Goal: Task Accomplishment & Management: Manage account settings

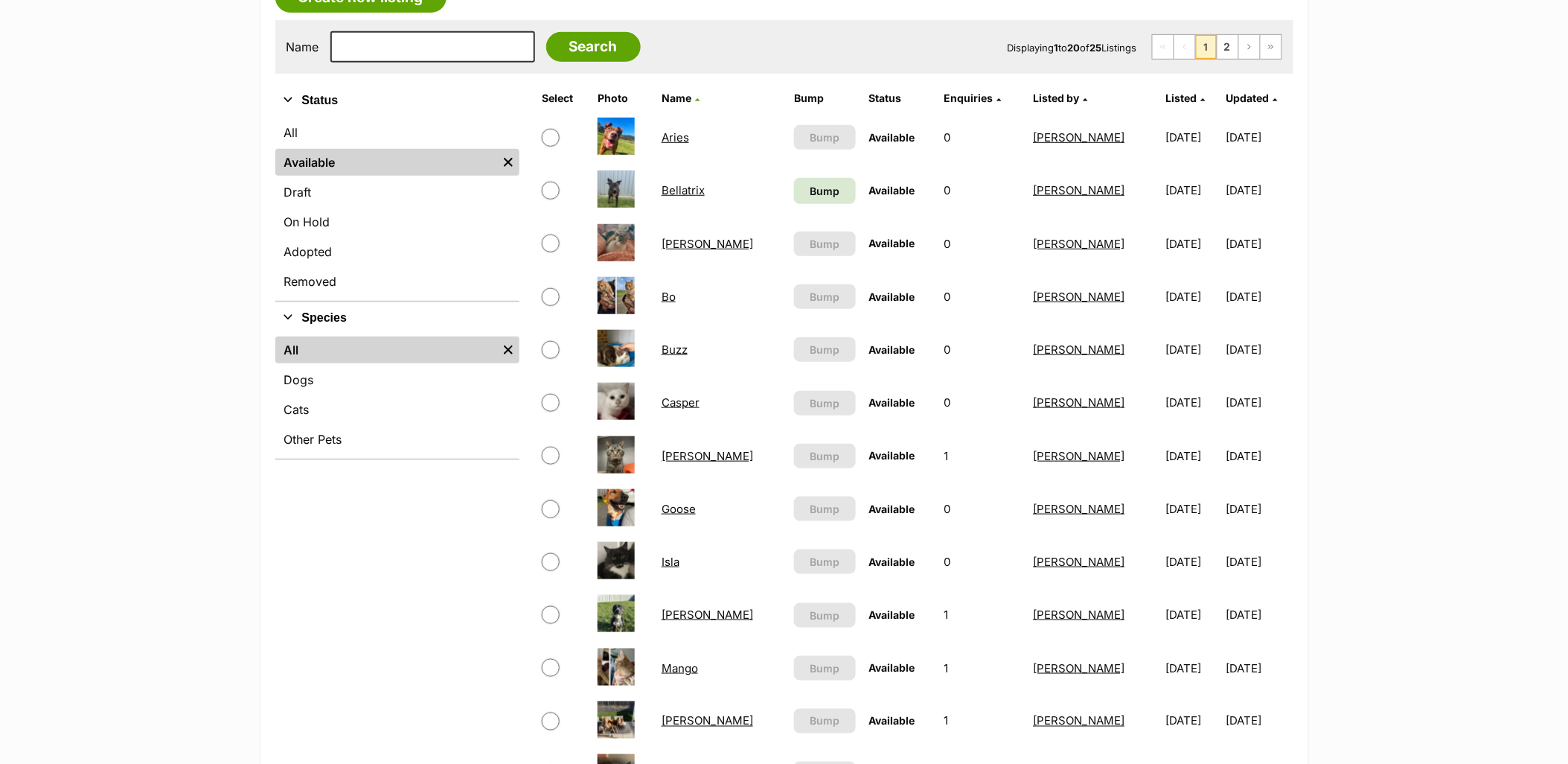
scroll to position [166, 0]
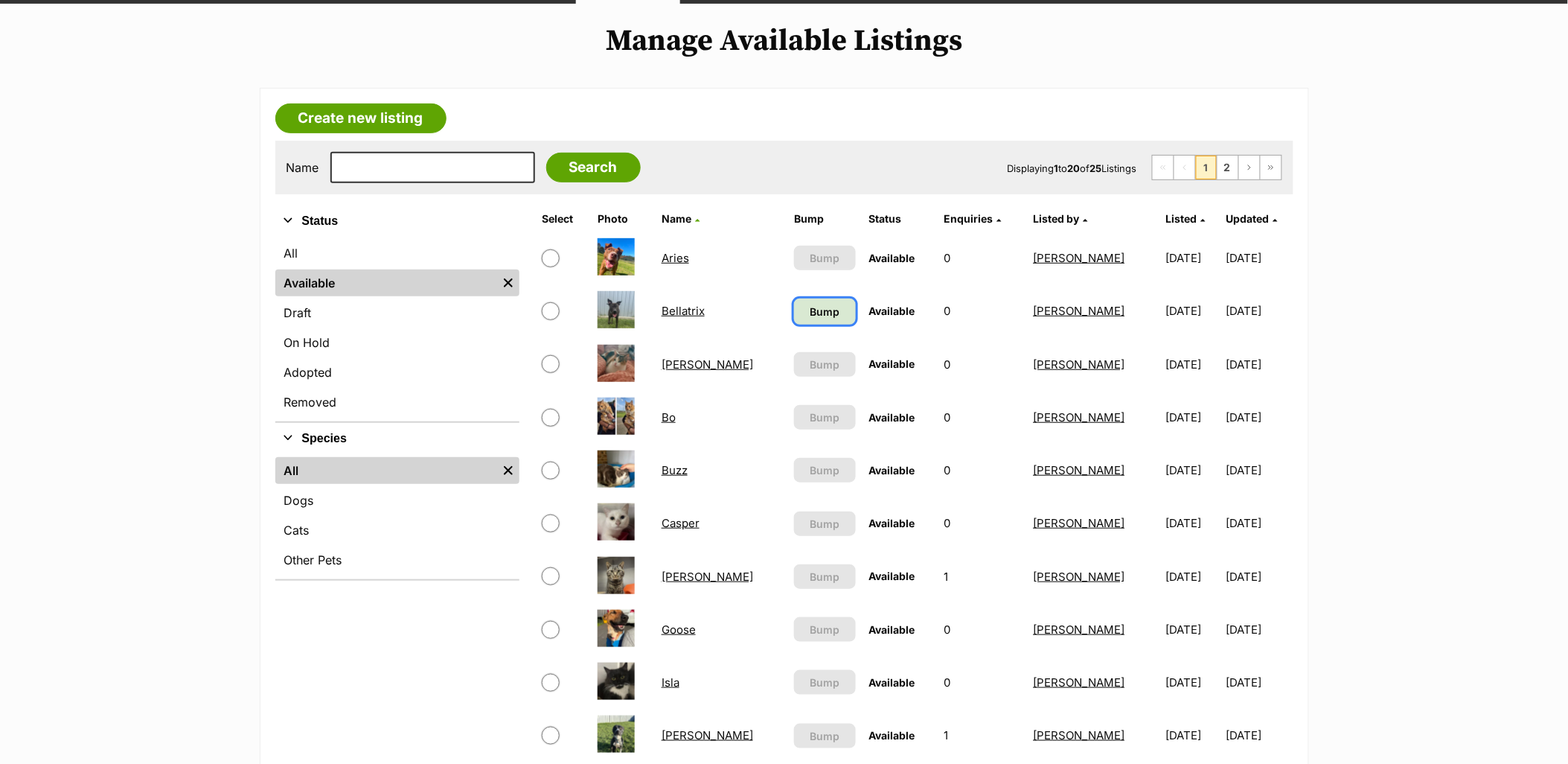
drag, startPoint x: 791, startPoint y: 314, endPoint x: 808, endPoint y: 314, distance: 17.0
click at [794, 314] on link "Bump" at bounding box center [825, 312] width 62 height 26
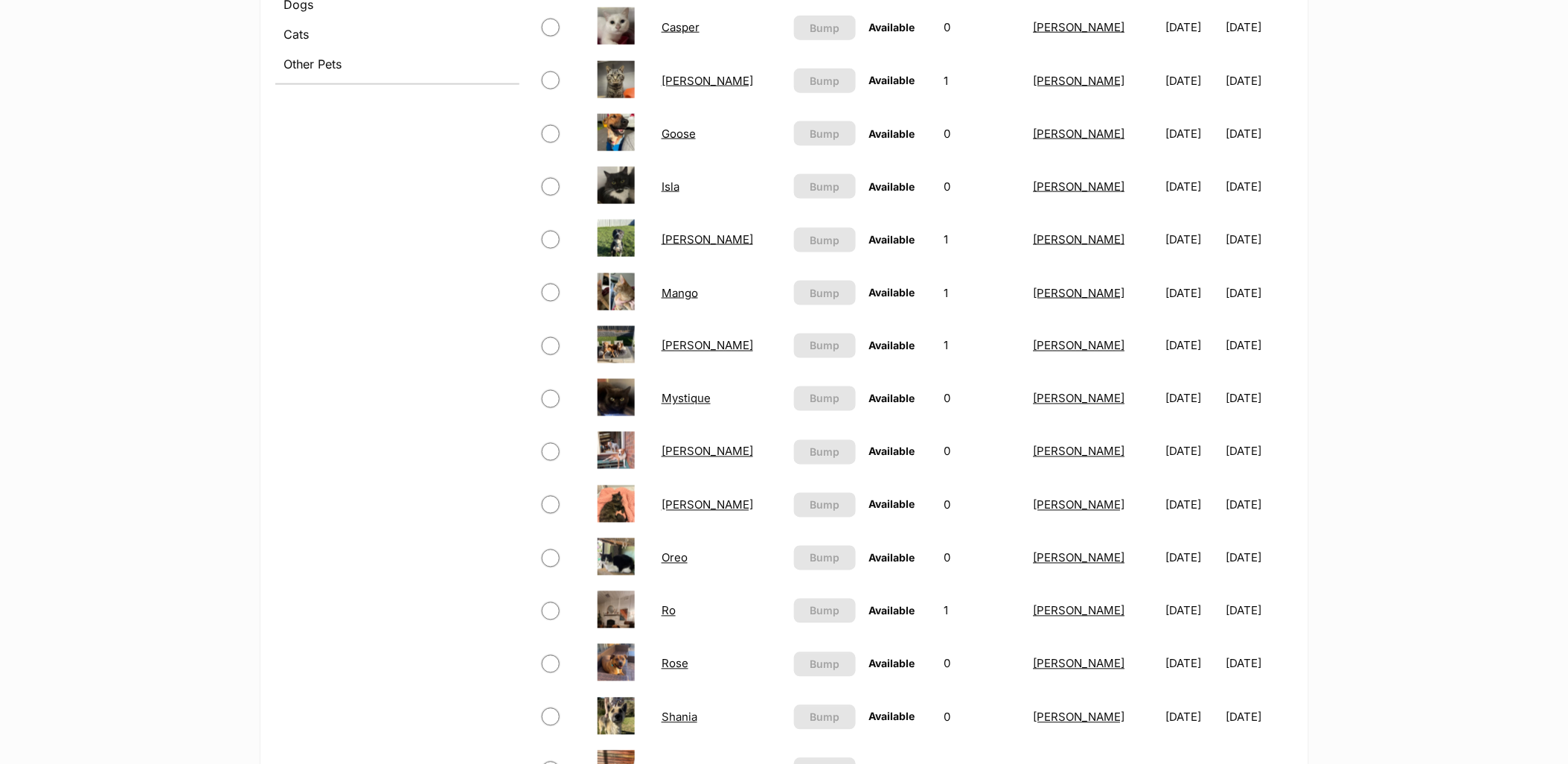
scroll to position [992, 0]
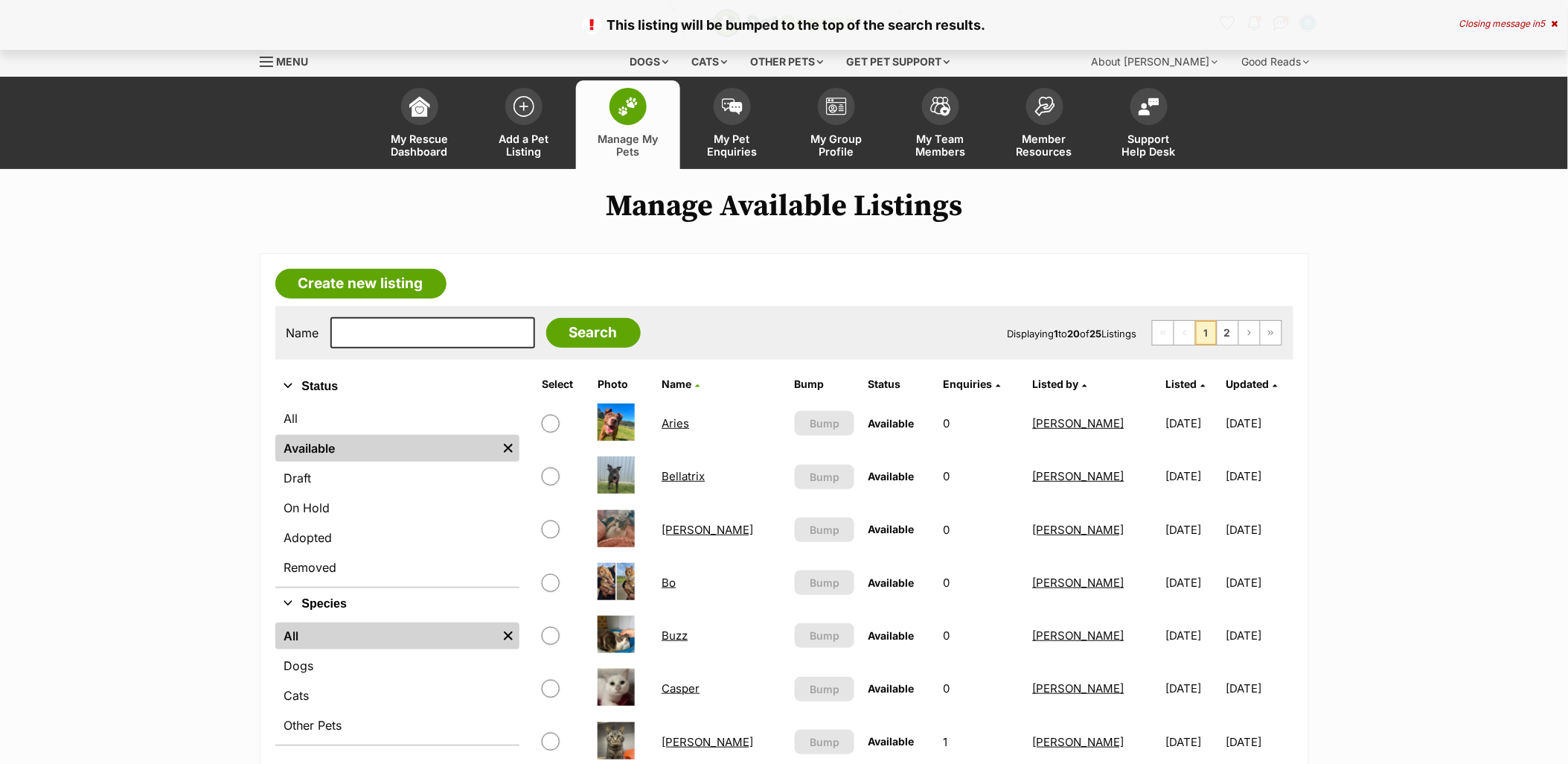
click at [1234, 345] on ul "First Page Previous Page 1 2 Next Page Last Page" at bounding box center [1217, 332] width 130 height 26
click at [1229, 341] on link "2" at bounding box center [1228, 332] width 21 height 24
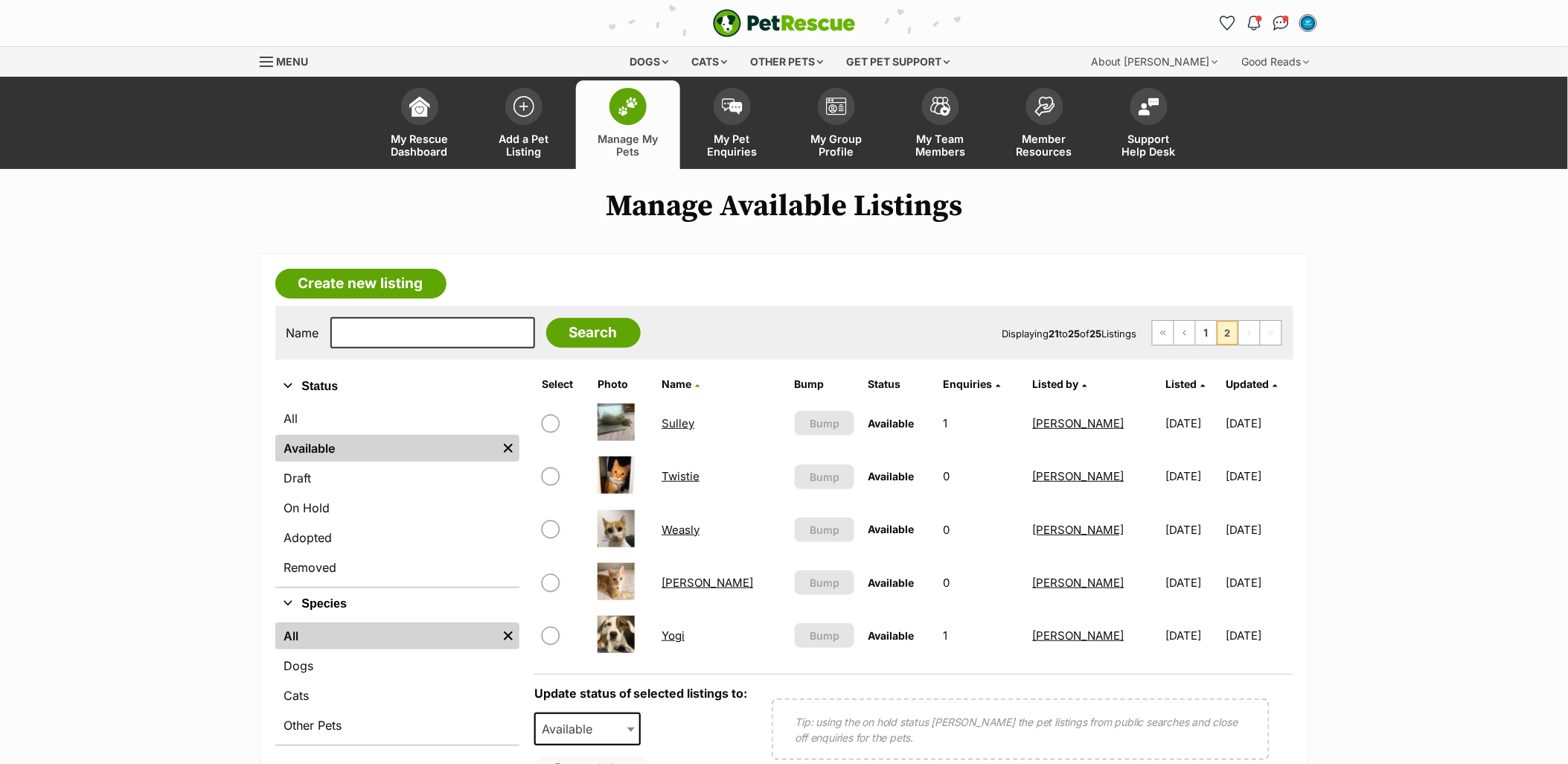
scroll to position [248, 0]
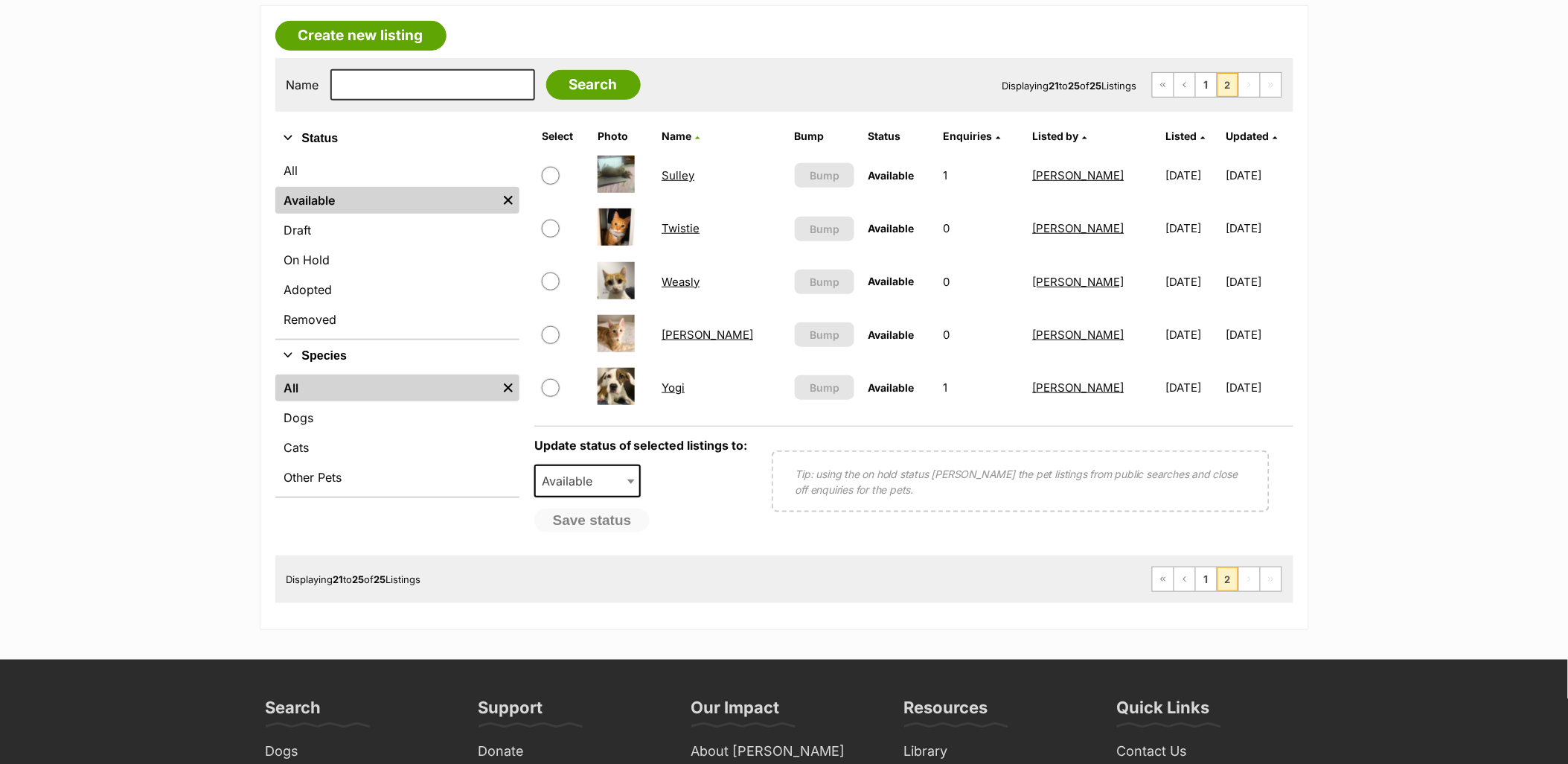
click at [545, 389] on input "checkbox" at bounding box center [551, 388] width 18 height 18
checkbox input "true"
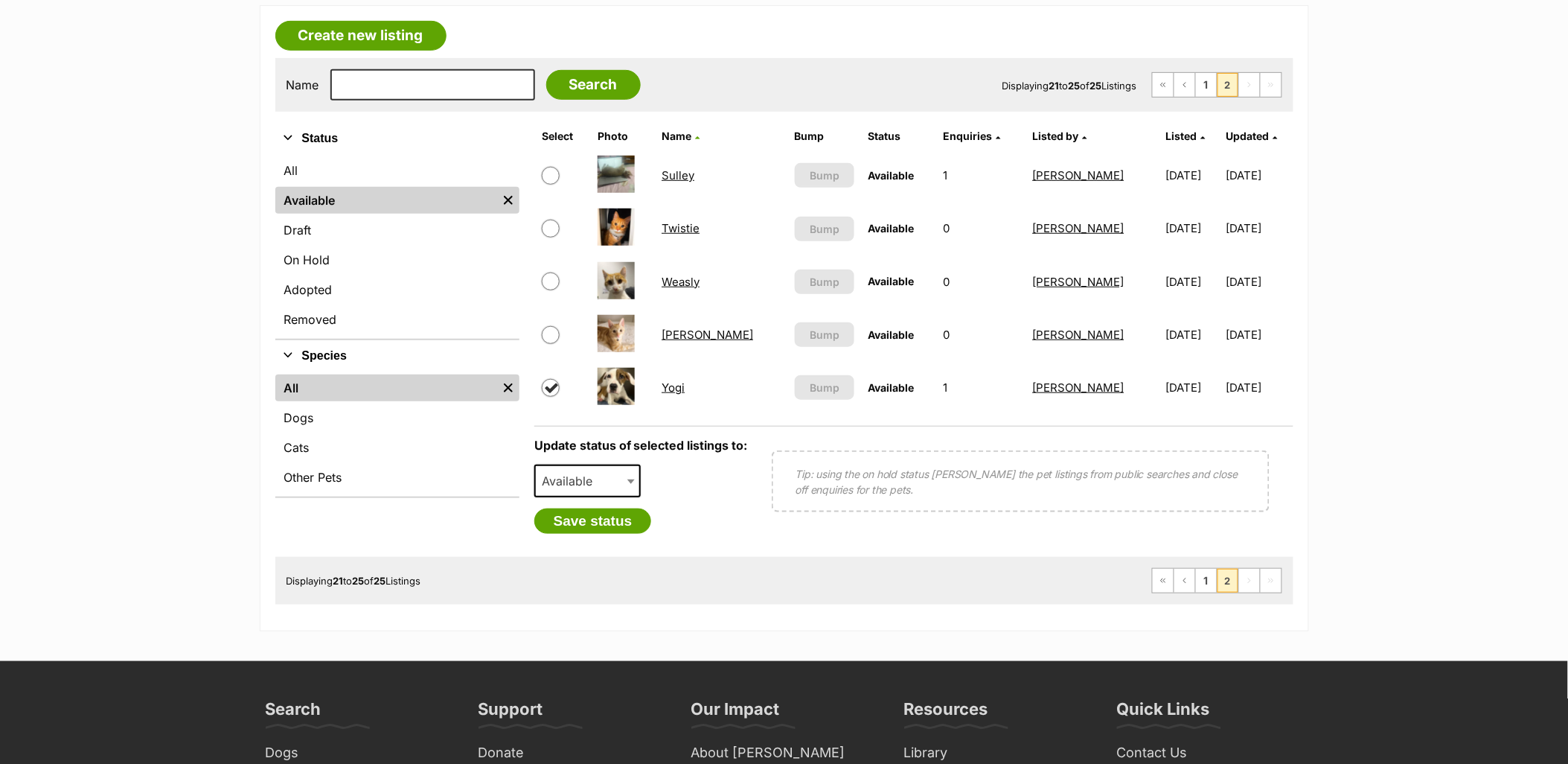
drag, startPoint x: 571, startPoint y: 462, endPoint x: 582, endPoint y: 490, distance: 30.1
click at [571, 464] on span "Available" at bounding box center [588, 480] width 107 height 33
select select "rehomed"
click at [607, 524] on button "Save status" at bounding box center [593, 521] width 117 height 26
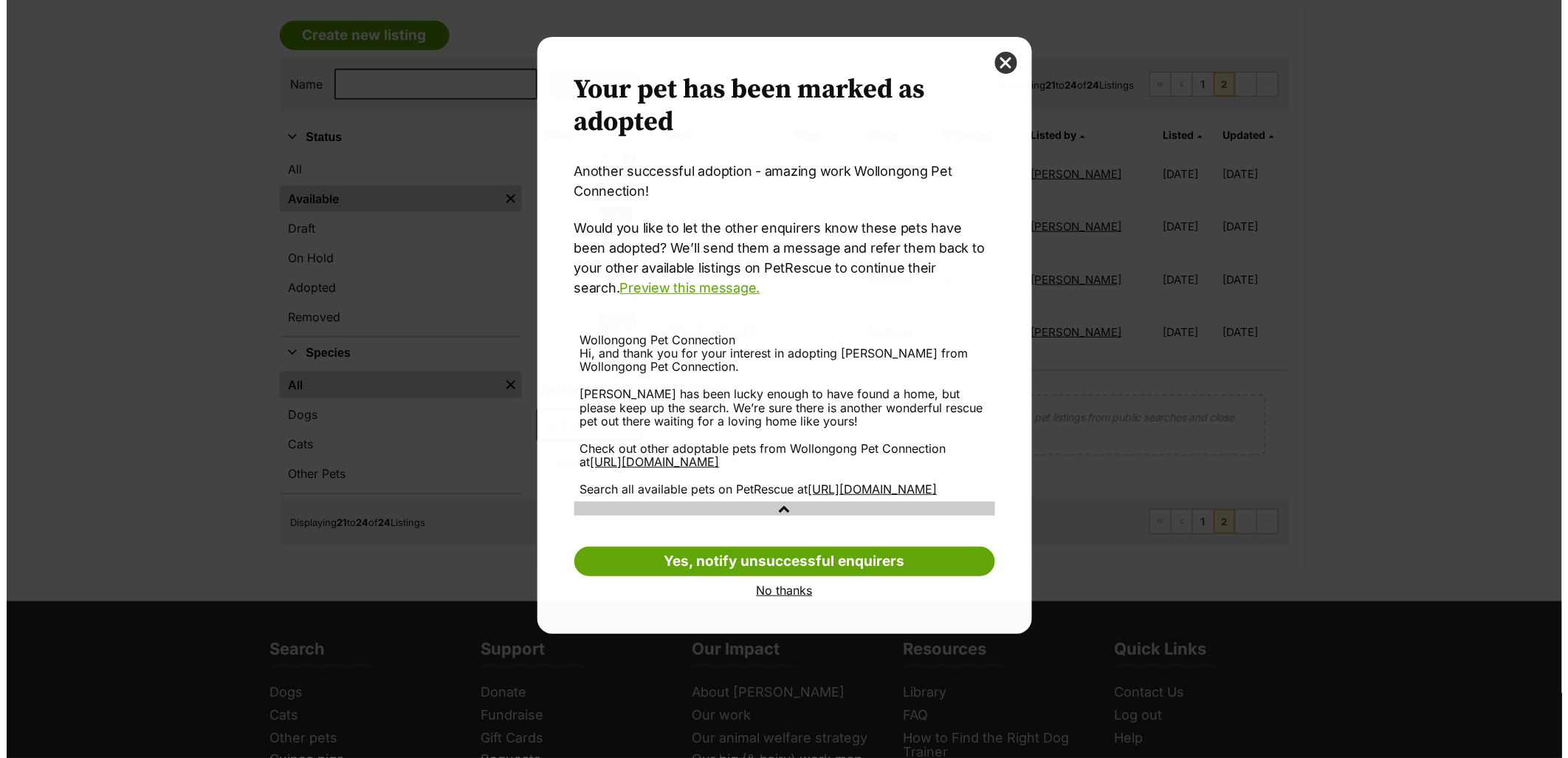
scroll to position [0, 0]
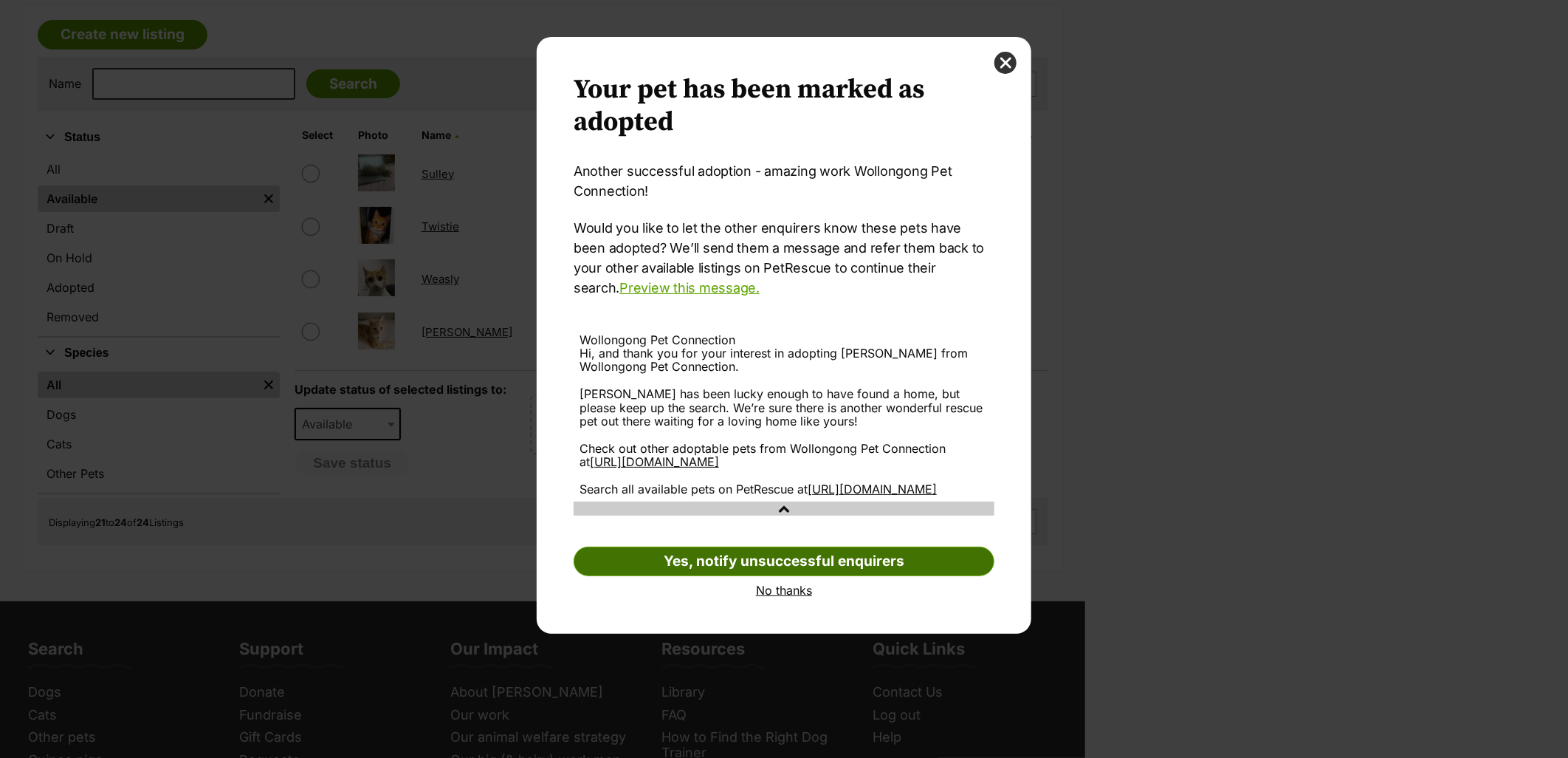
click at [842, 576] on link "Yes, notify unsuccessful enquirers" at bounding box center [783, 561] width 420 height 30
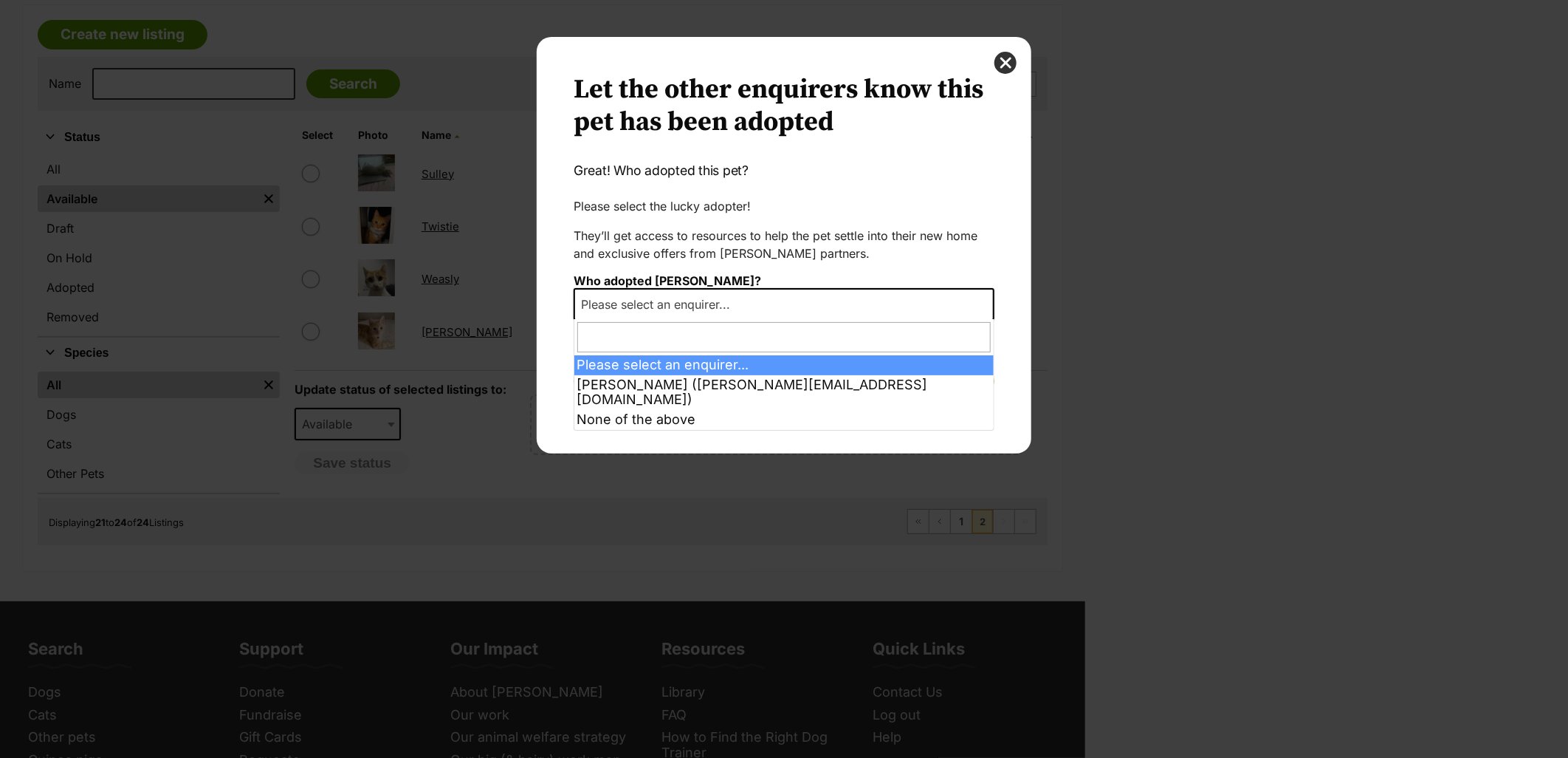
click at [683, 307] on span "Please select an enquirer..." at bounding box center [660, 304] width 170 height 21
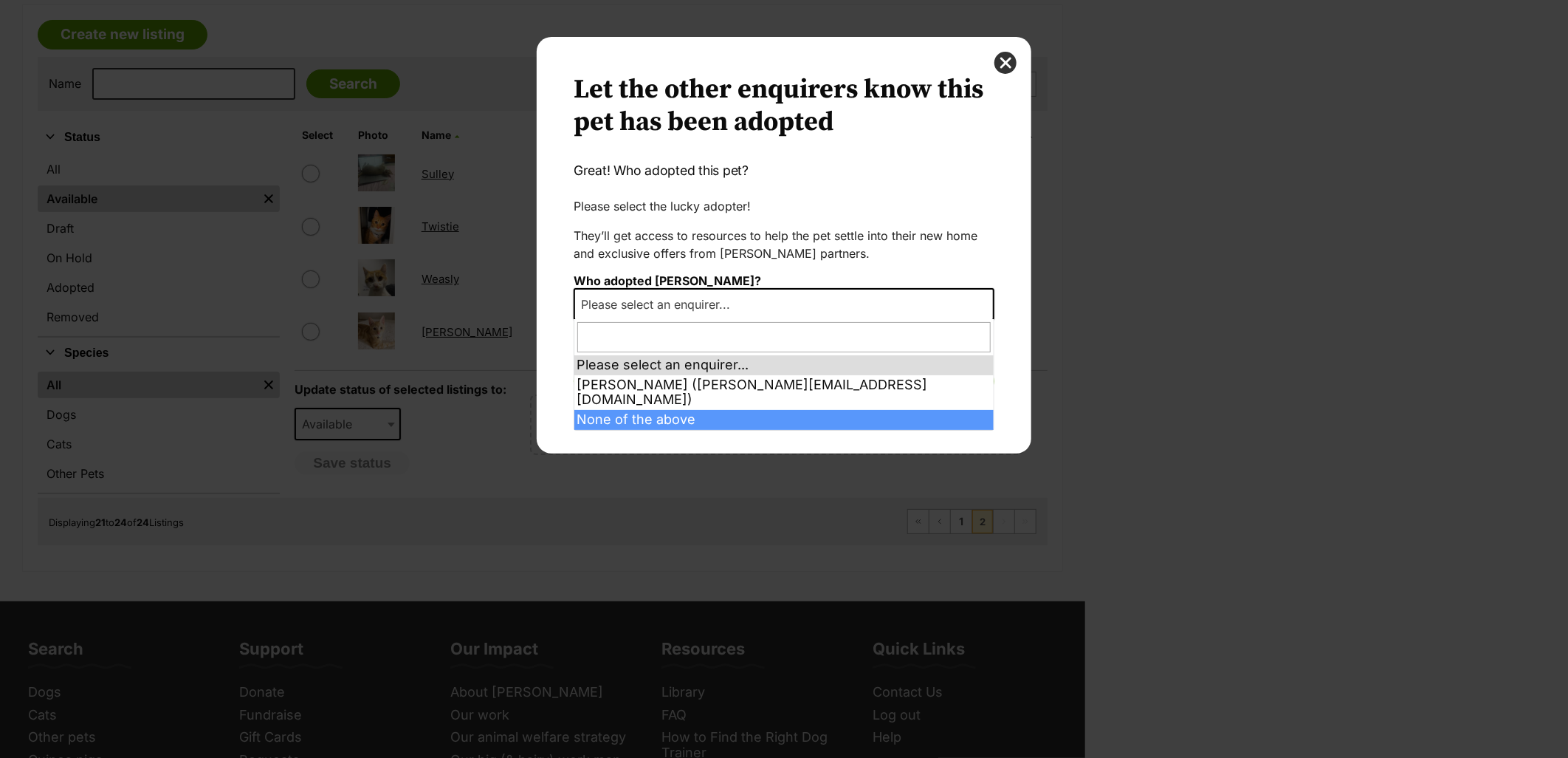
select select "other"
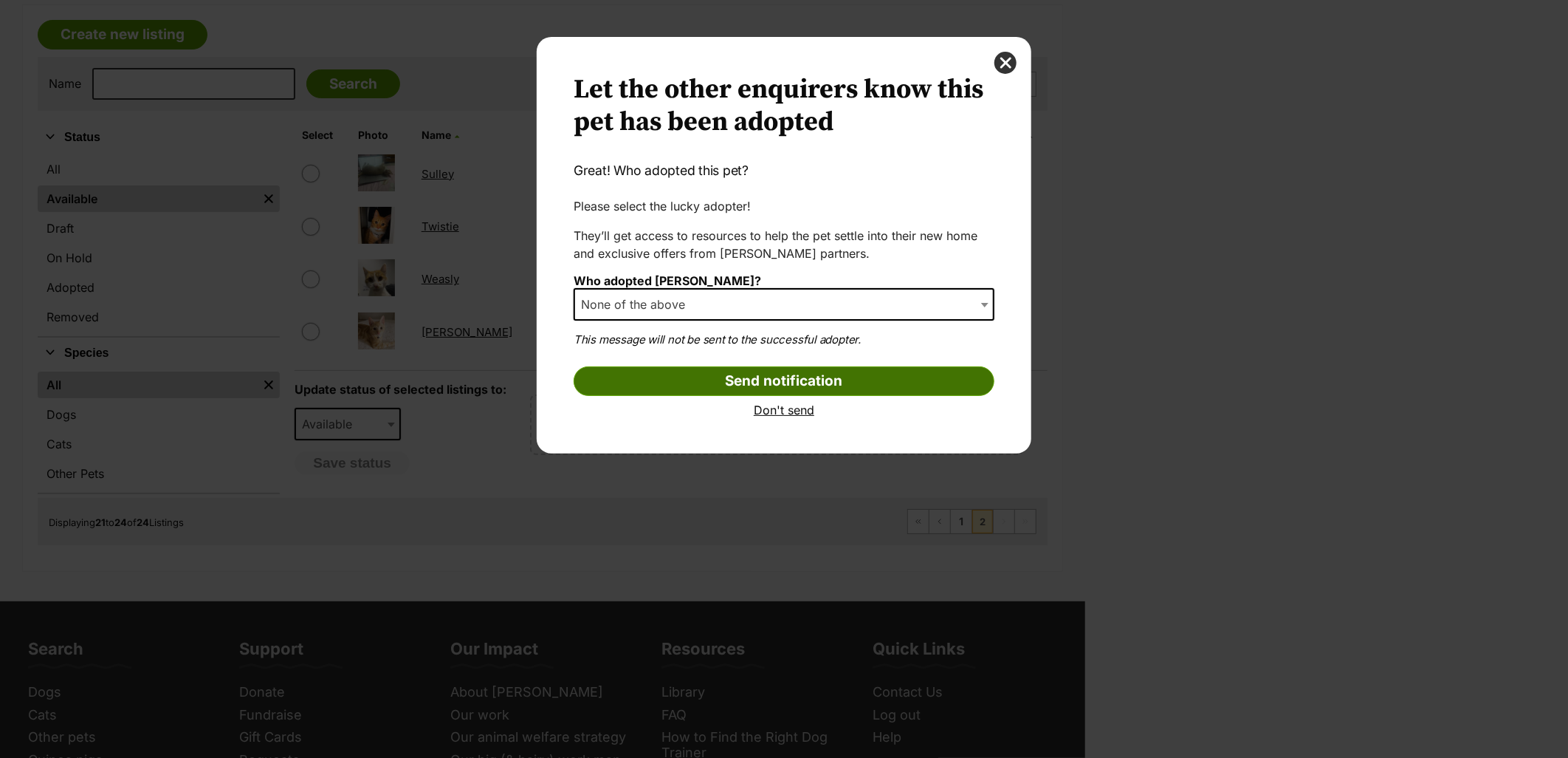
click at [690, 373] on input "Send notification" at bounding box center [783, 381] width 420 height 30
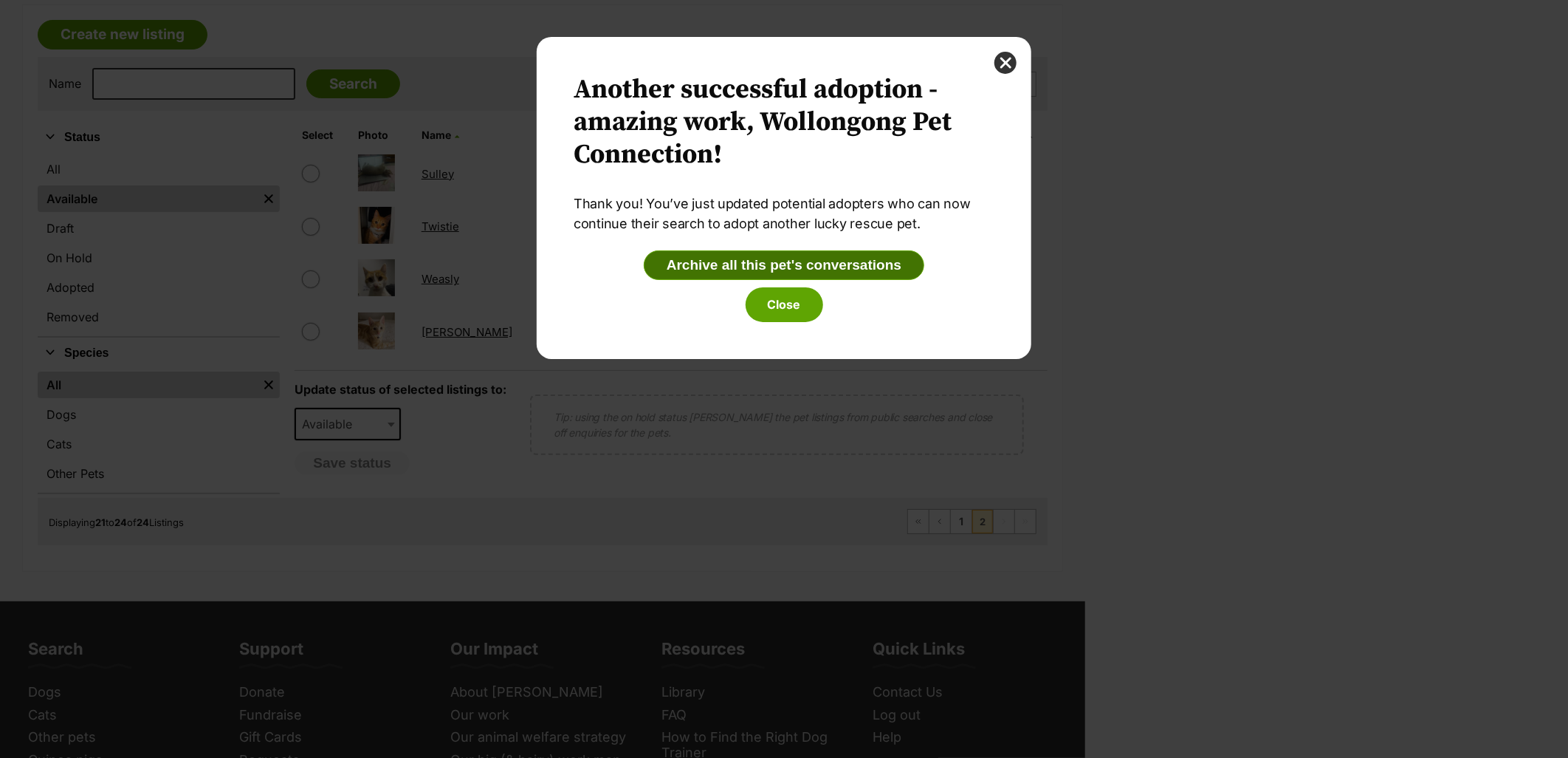
click at [802, 259] on button "Archive all this pet's conversations" at bounding box center [784, 265] width 281 height 30
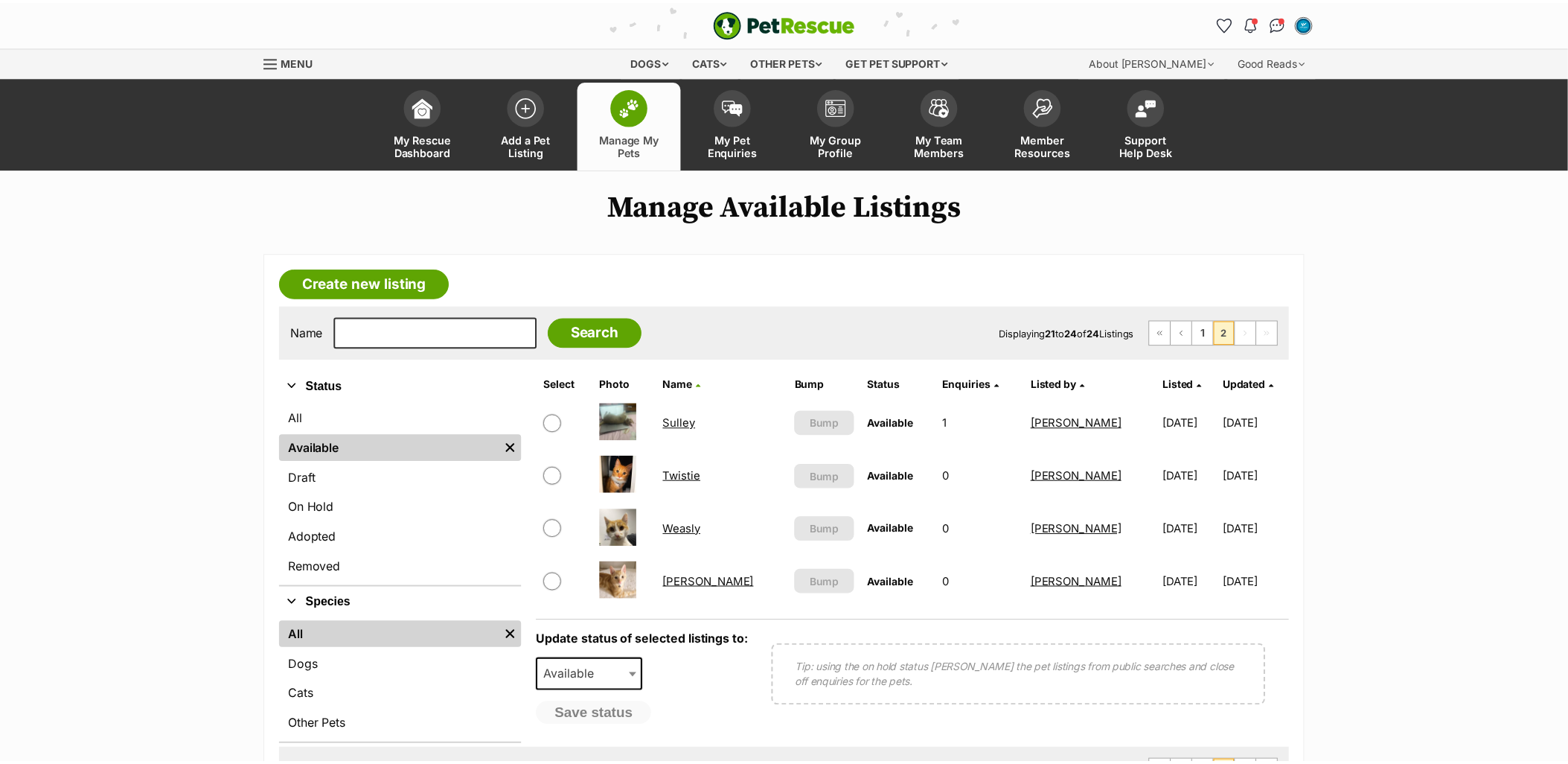
scroll to position [248, 0]
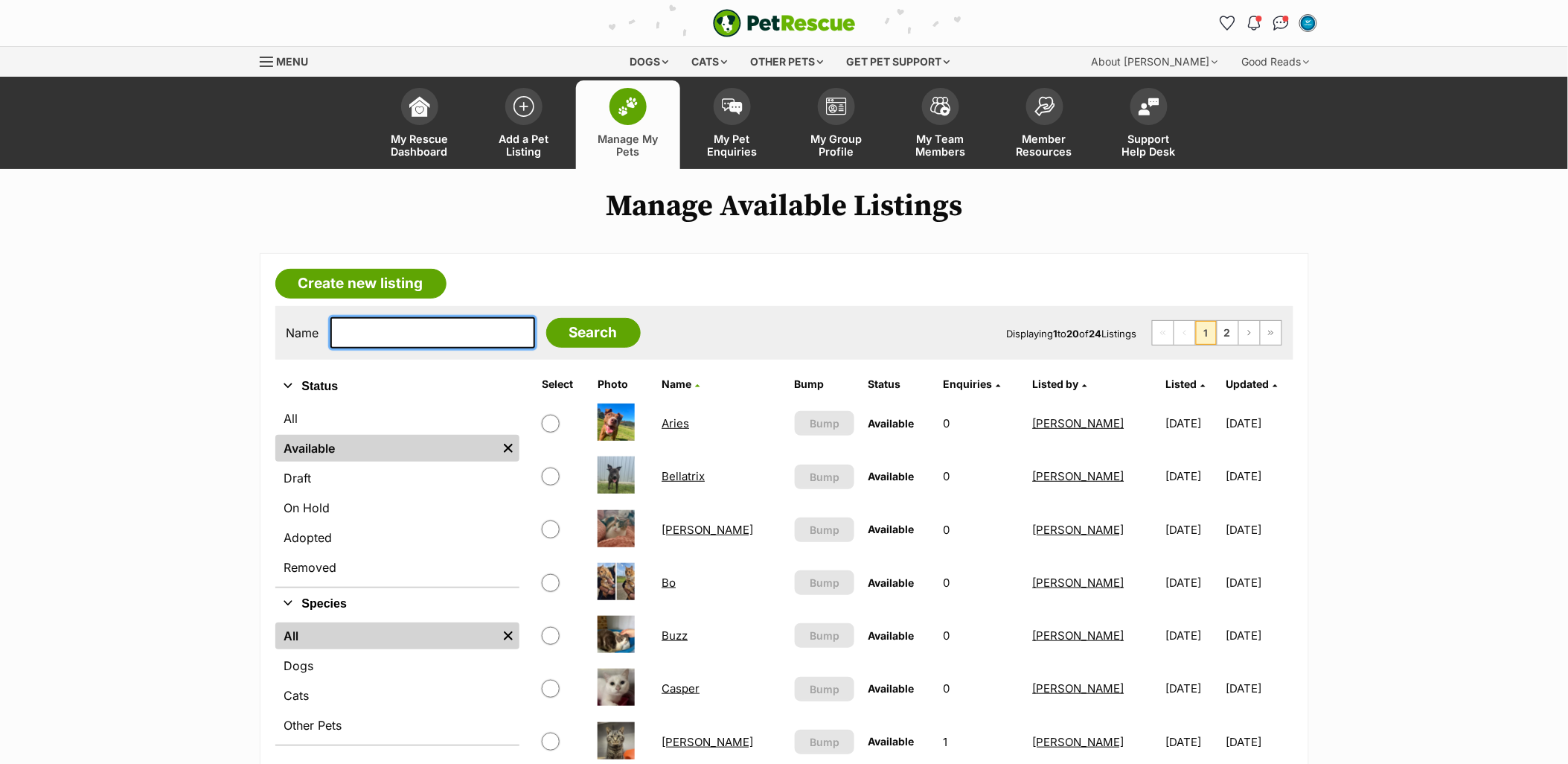
click at [433, 332] on input "text" at bounding box center [433, 332] width 204 height 31
type input "roon"
click at [546, 318] on input "Search" at bounding box center [593, 333] width 94 height 30
